Goal: Task Accomplishment & Management: Complete application form

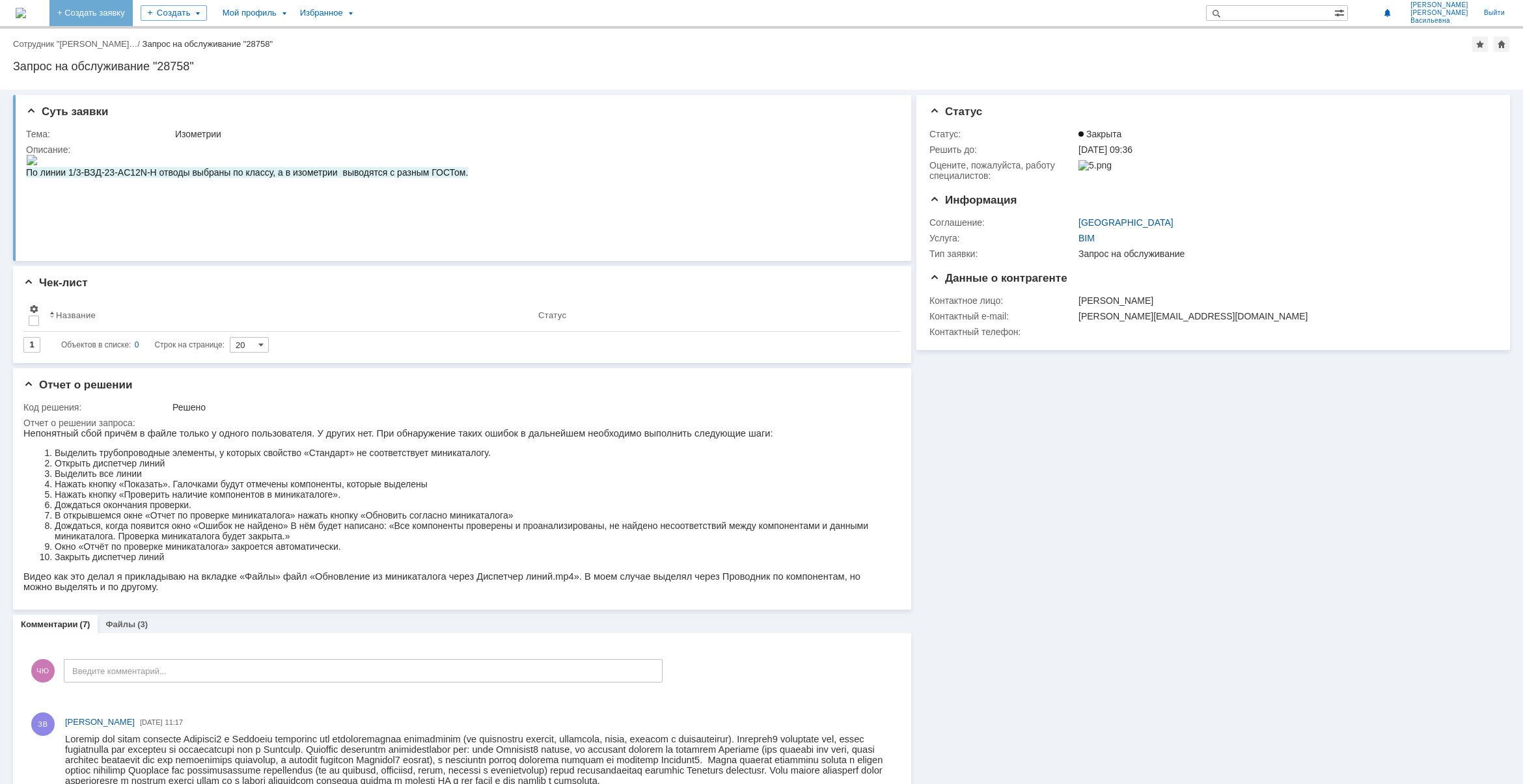
click at [132, 9] on link "+ Создать заявку" at bounding box center [91, 13] width 83 height 26
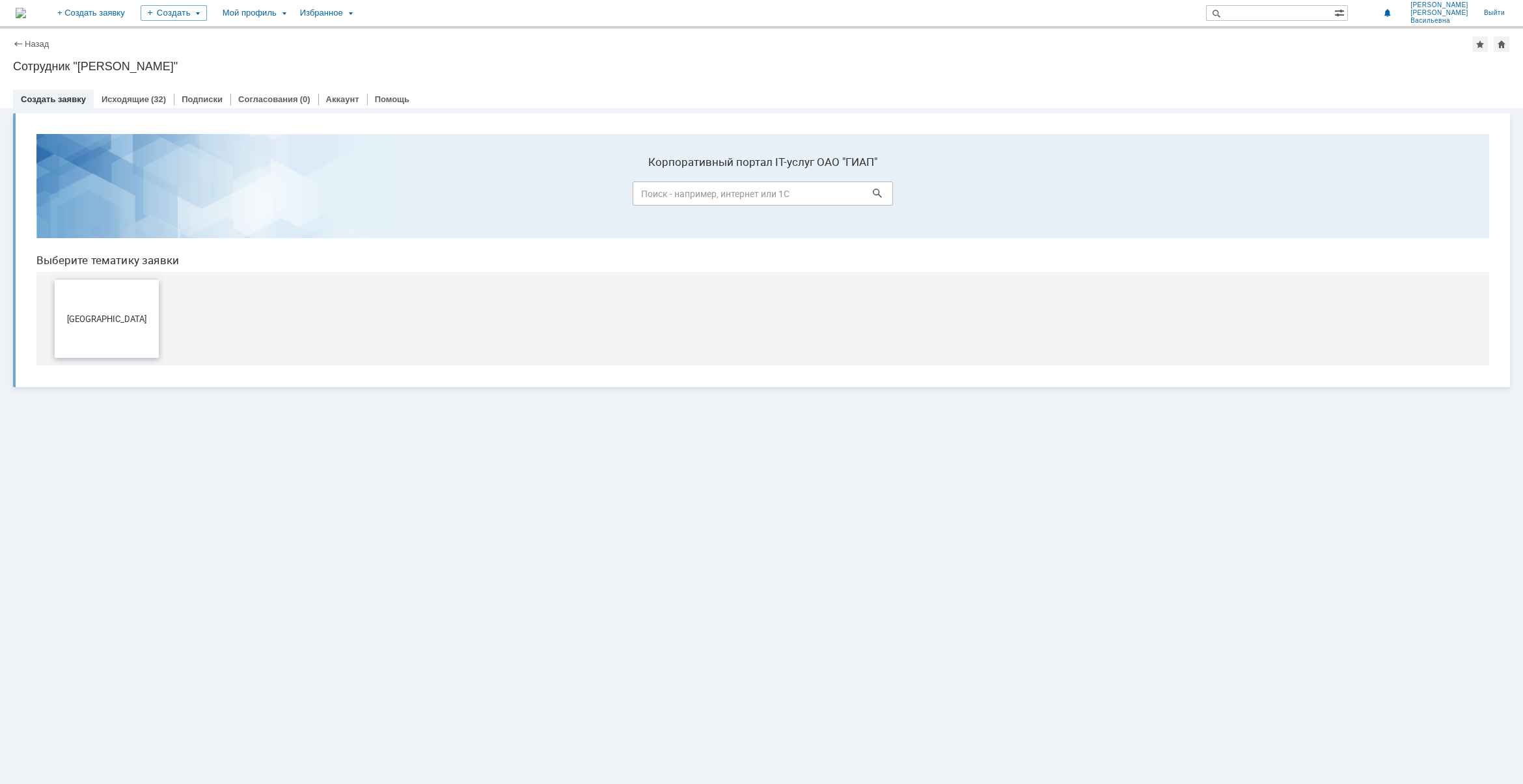
drag, startPoint x: 114, startPoint y: 322, endPoint x: 121, endPoint y: 500, distance: 178.1
click at [114, 322] on span "[GEOGRAPHIC_DATA]" at bounding box center [107, 318] width 96 height 10
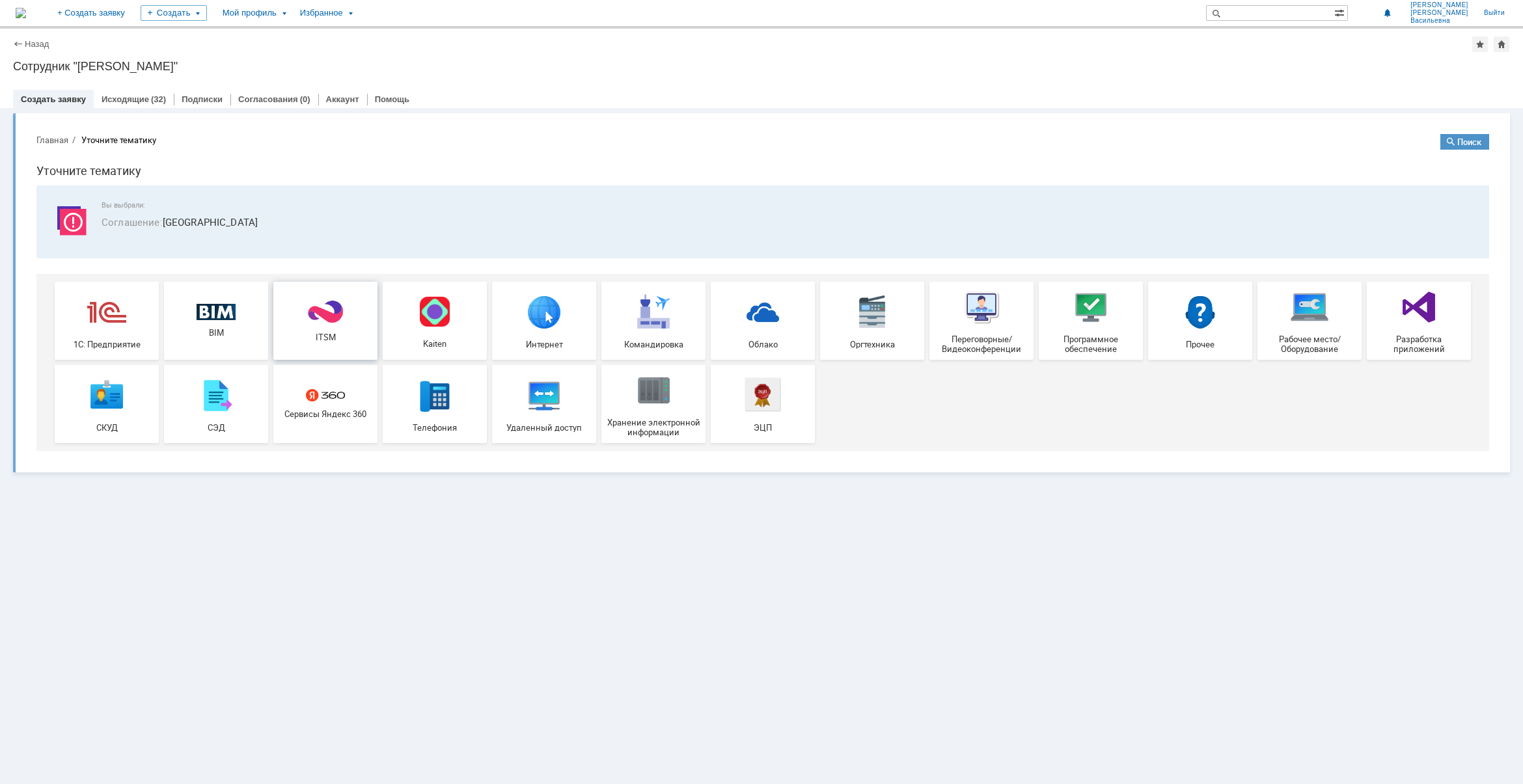
click at [326, 307] on img at bounding box center [325, 311] width 39 height 25
click at [1091, 320] on img at bounding box center [1090, 307] width 39 height 39
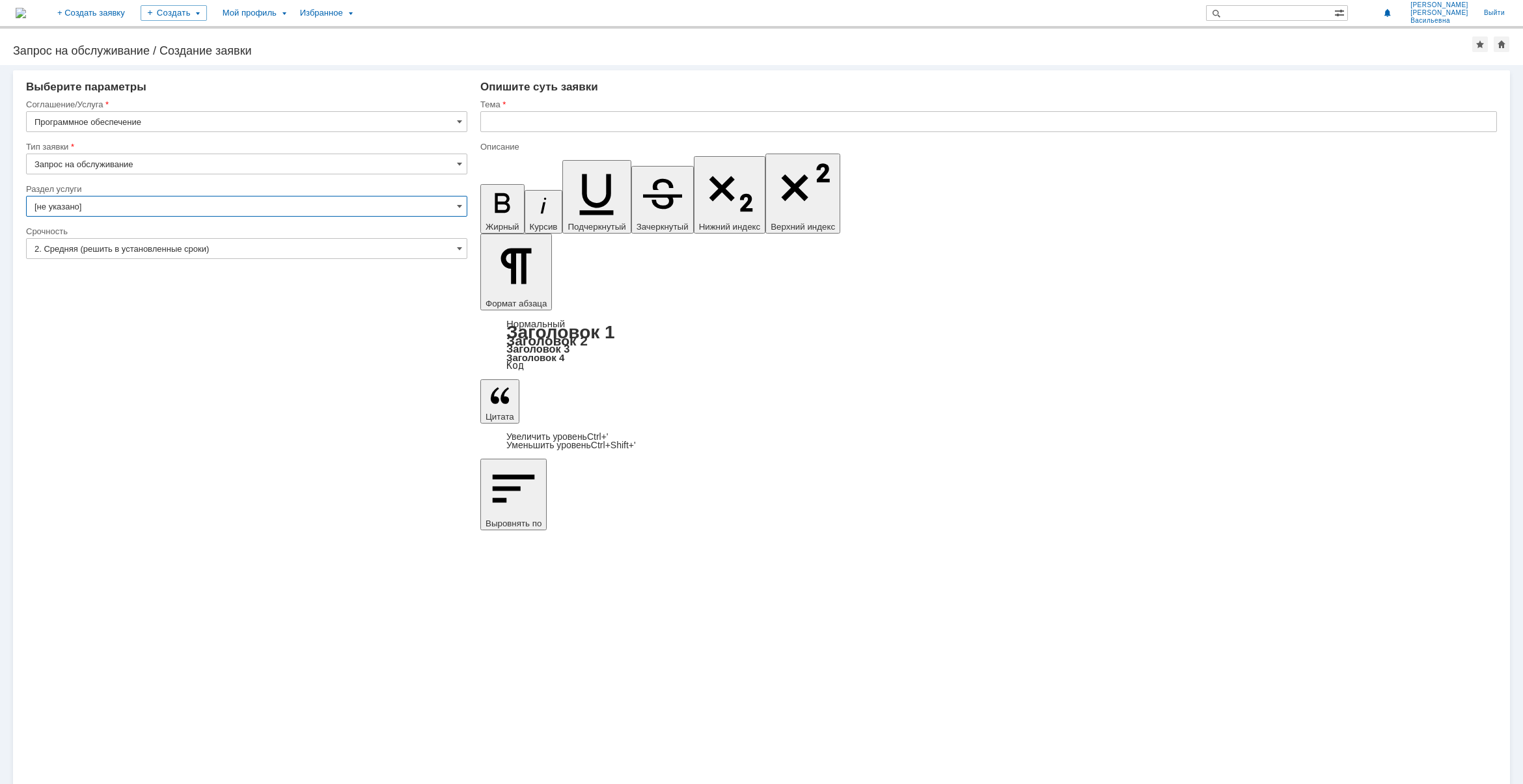
click at [250, 205] on input "[не указано]" at bounding box center [246, 206] width 441 height 21
click at [171, 291] on span "Bentley" at bounding box center [247, 295] width 425 height 10
type input "Bentley"
click at [454, 248] on input "[не указано]" at bounding box center [246, 249] width 441 height 21
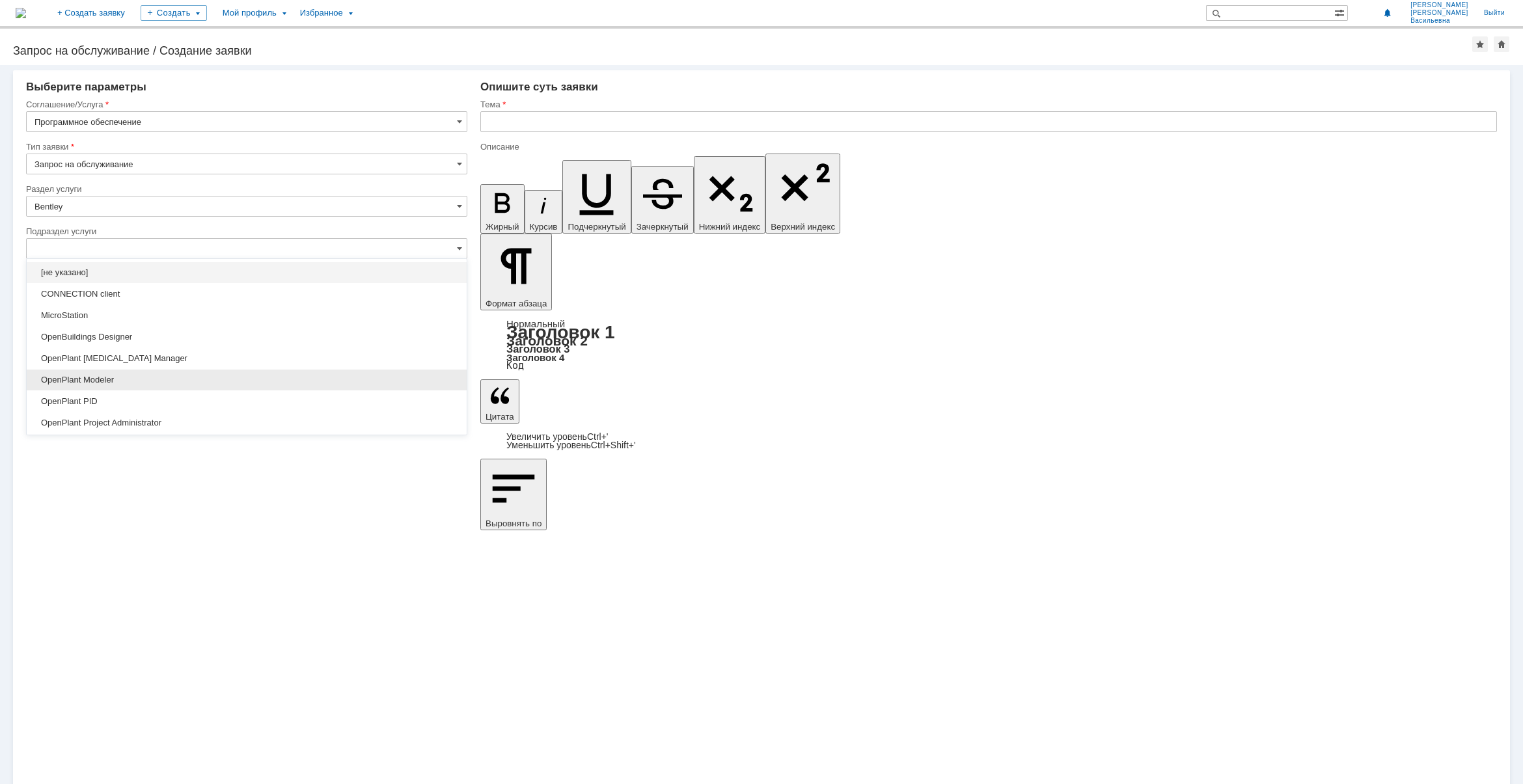
click at [179, 377] on span "OpenPlant Modeler" at bounding box center [247, 379] width 425 height 10
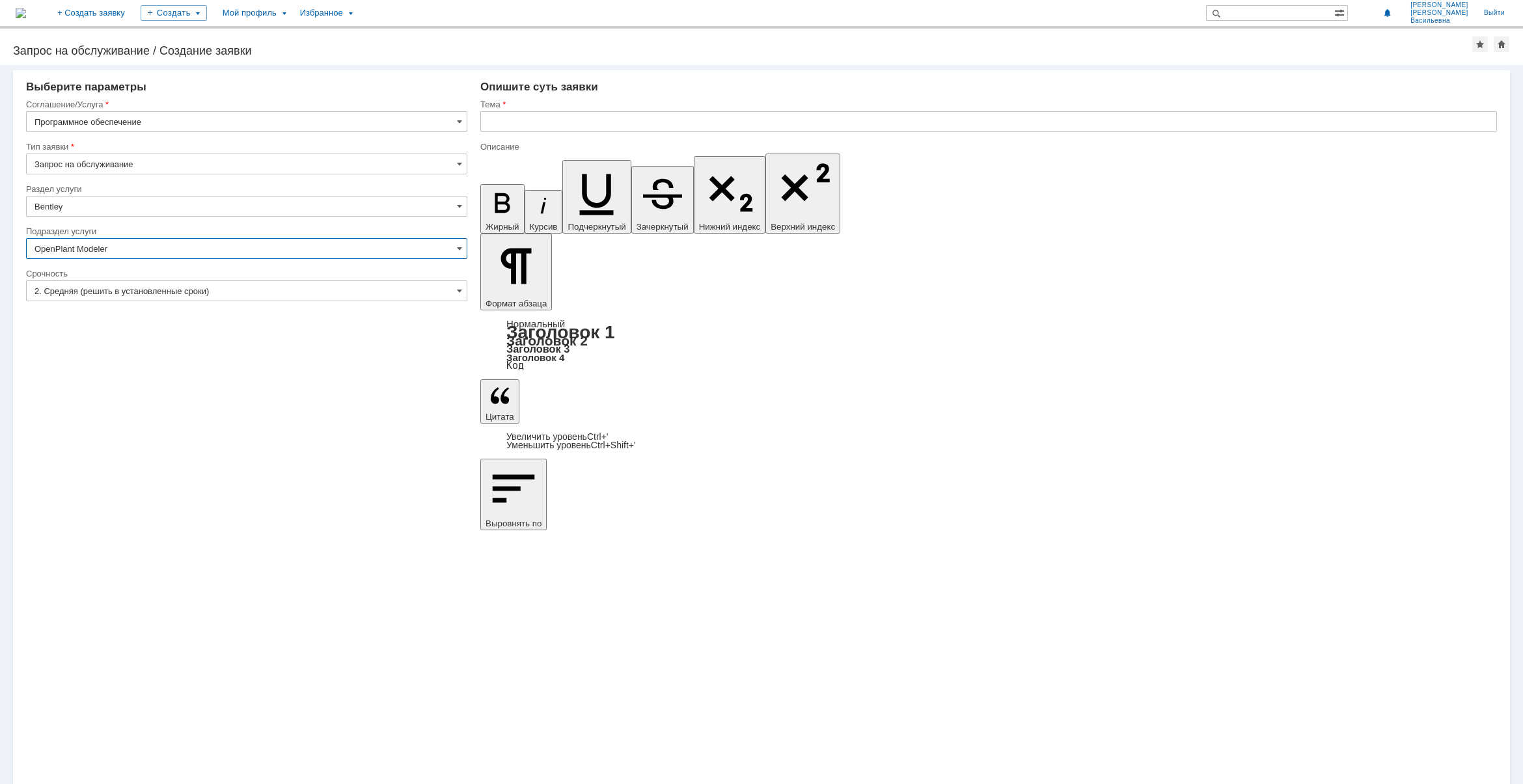
type input "OpenPlant Modeler"
drag, startPoint x: 527, startPoint y: 5426, endPoint x: 513, endPoint y: 5426, distance: 14.0
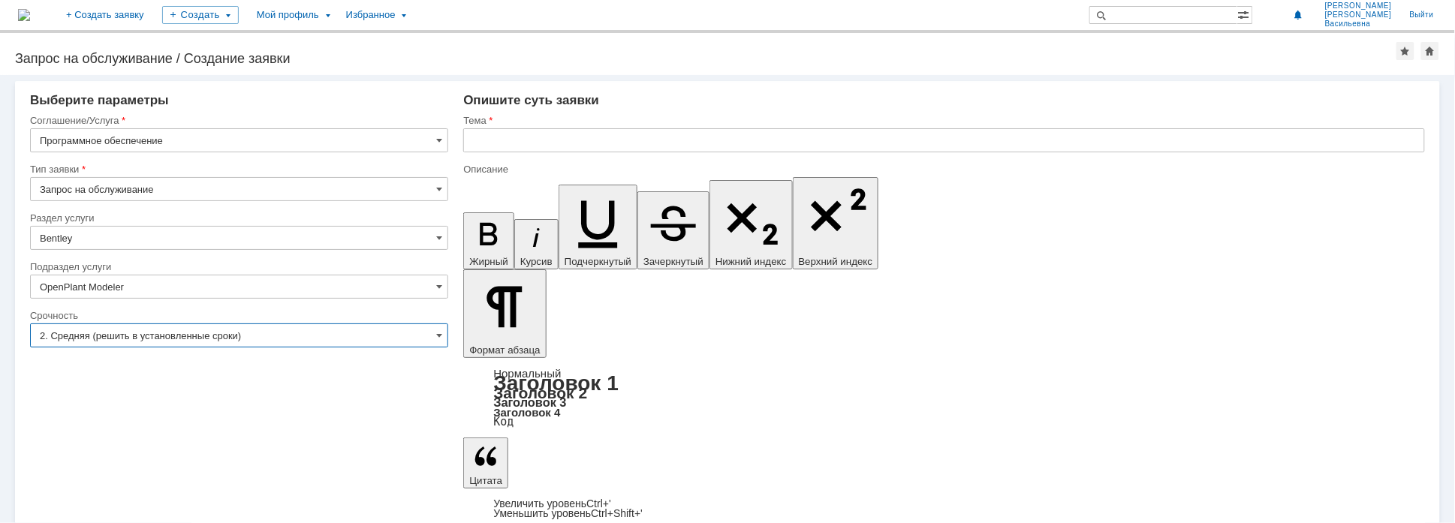
click at [434, 332] on input "2. Средняя (решить в установленные сроки)" at bounding box center [239, 336] width 418 height 24
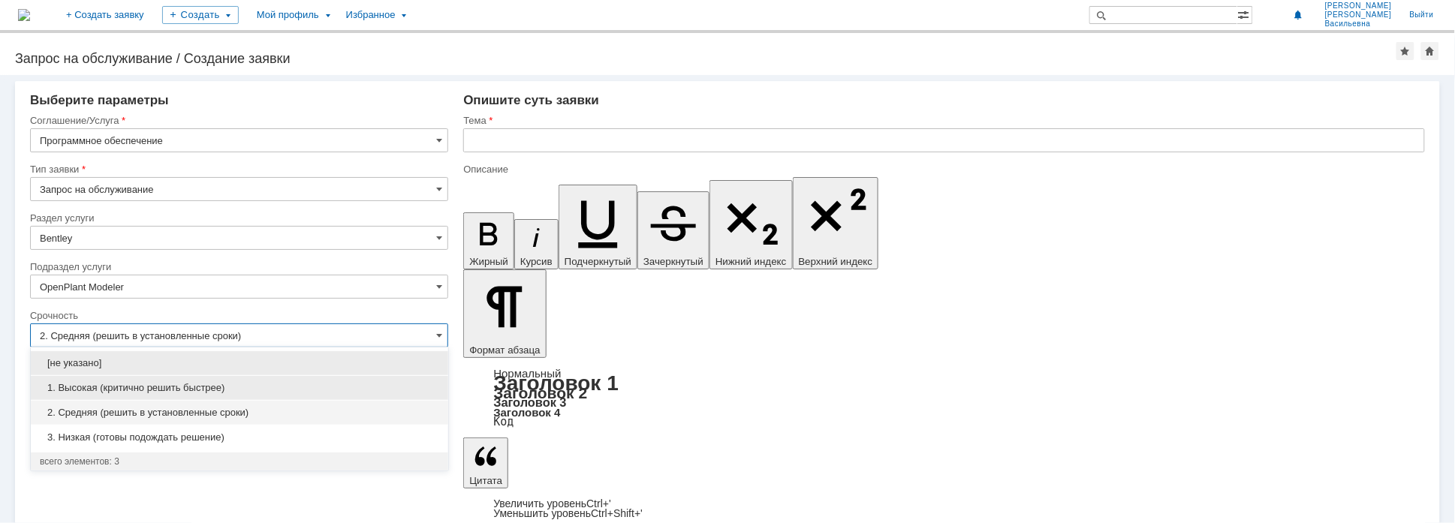
click at [115, 390] on span "1. Высокая (критично решить быстрее)" at bounding box center [239, 388] width 399 height 12
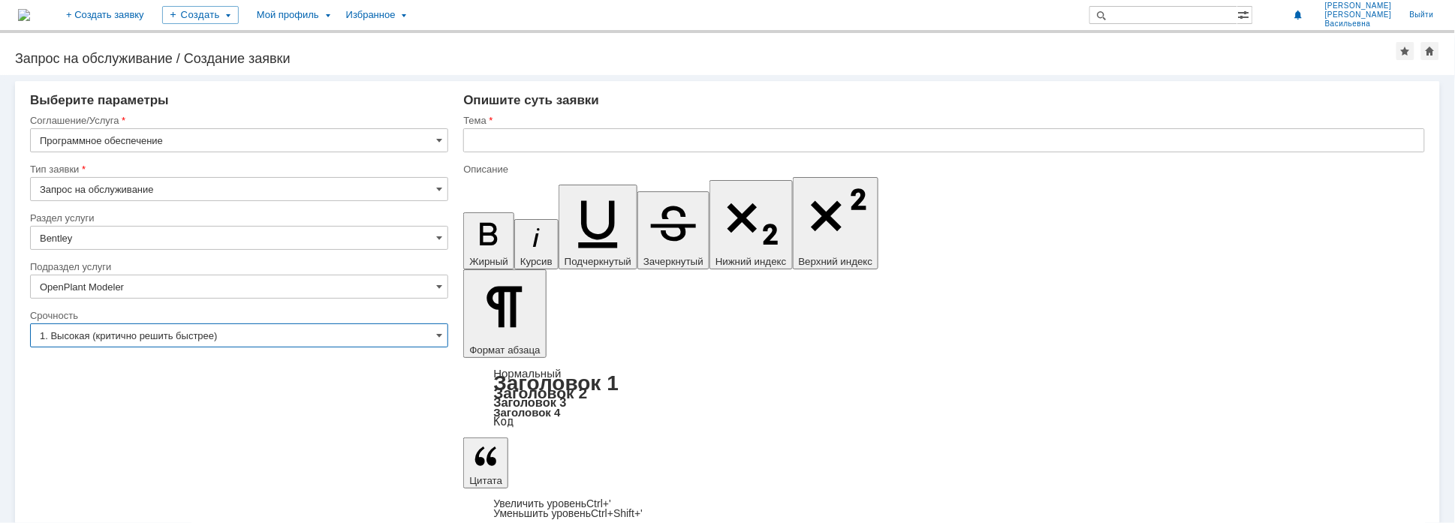
type input "1. Высокая (критично решить быстрее)"
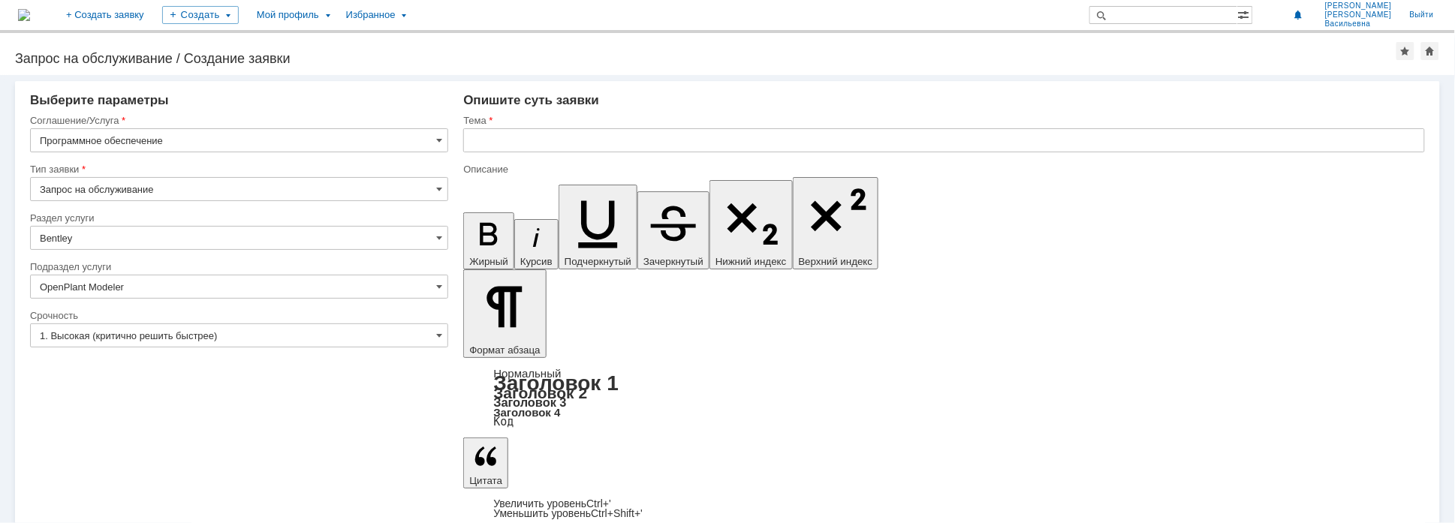
drag, startPoint x: 670, startPoint y: 5400, endPoint x: 601, endPoint y: 5403, distance: 69.1
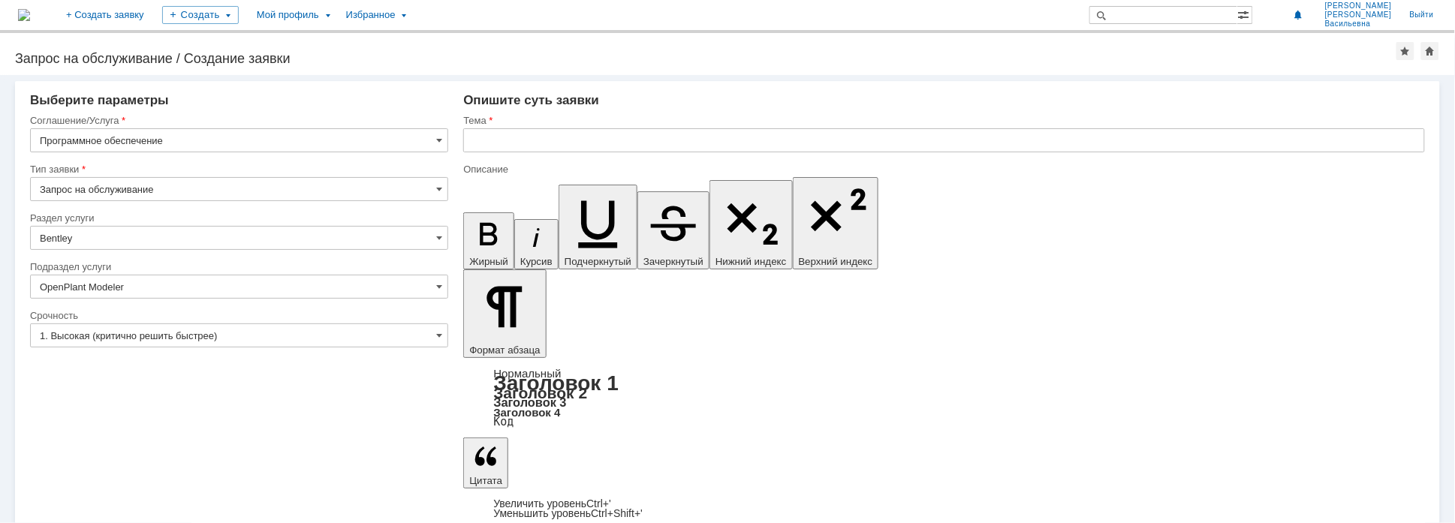
drag, startPoint x: 490, startPoint y: 5400, endPoint x: 547, endPoint y: 5399, distance: 57.1
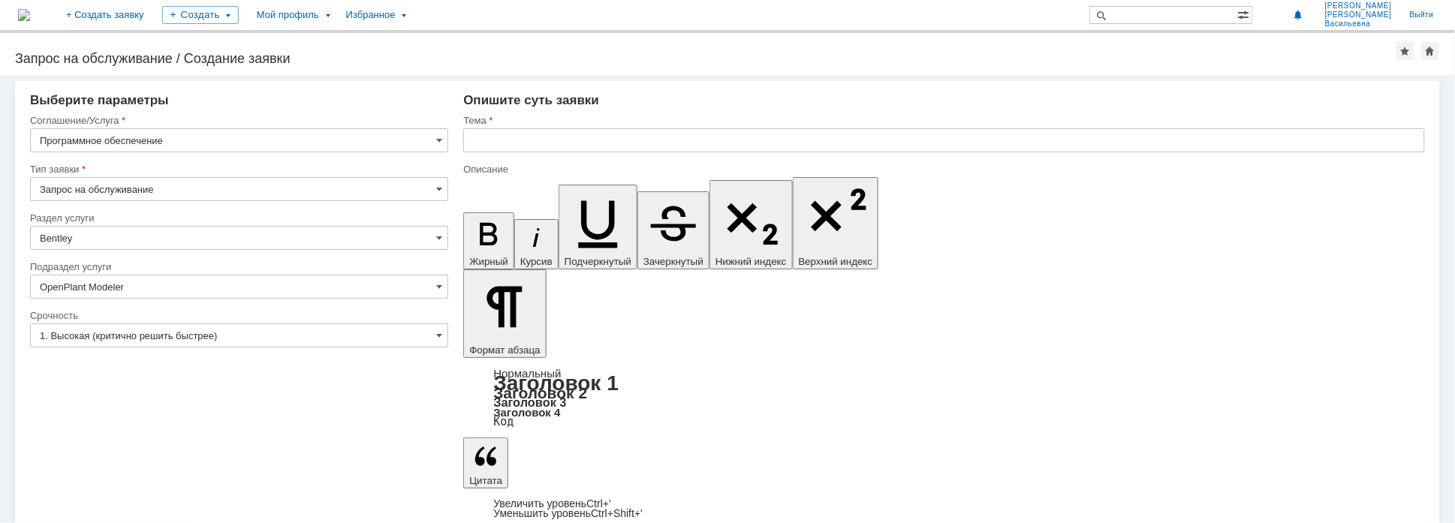
copy span "Open Plant"
click at [493, 140] on input "text" at bounding box center [944, 140] width 962 height 24
click at [473, 140] on input "Open Plant" at bounding box center [944, 140] width 962 height 24
click at [554, 139] on input "Open Plant" at bounding box center [944, 140] width 962 height 24
type input "Open Plant не выводит чертежи"
